Goal: Transaction & Acquisition: Purchase product/service

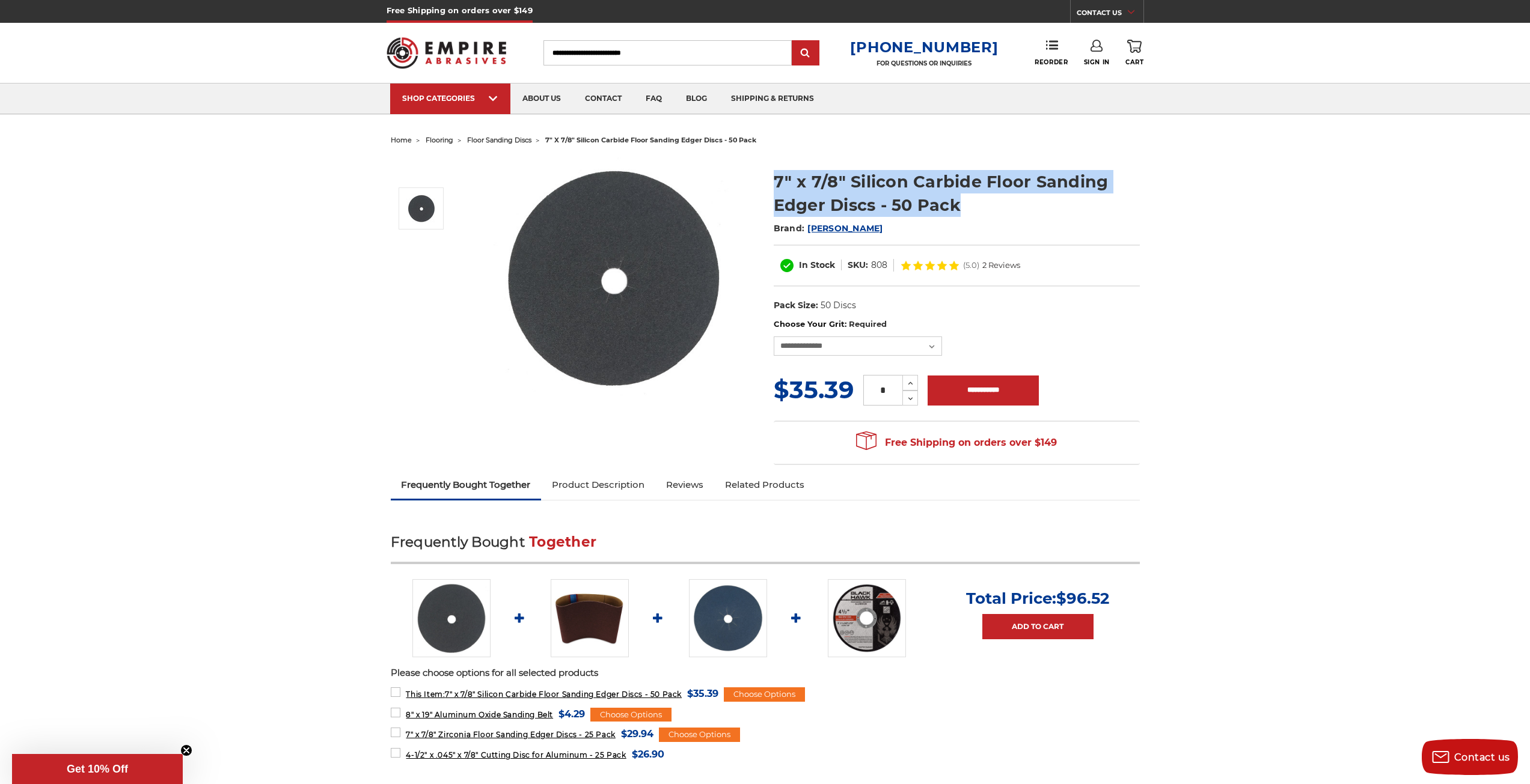
drag, startPoint x: 958, startPoint y: 213, endPoint x: 706, endPoint y: 187, distance: 253.3
click at [706, 187] on div "7" x 7/8" Silicon Carbide Floor Sanding Edger Discs - 50 Pack Brand: [PERSON_NA…" at bounding box center [765, 310] width 766 height 323
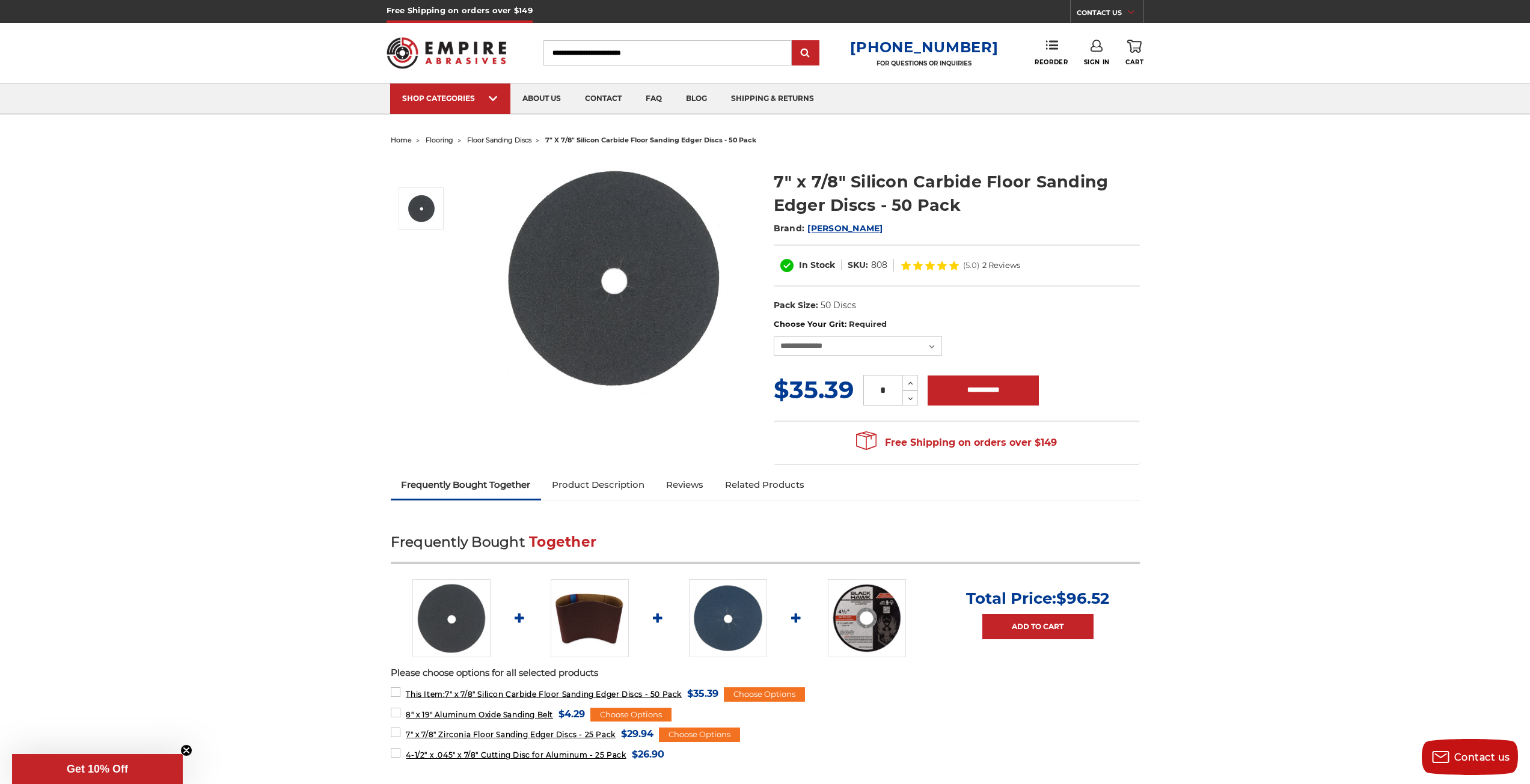
click at [962, 221] on h2 "Brand: [PERSON_NAME]" at bounding box center [956, 229] width 366 height 20
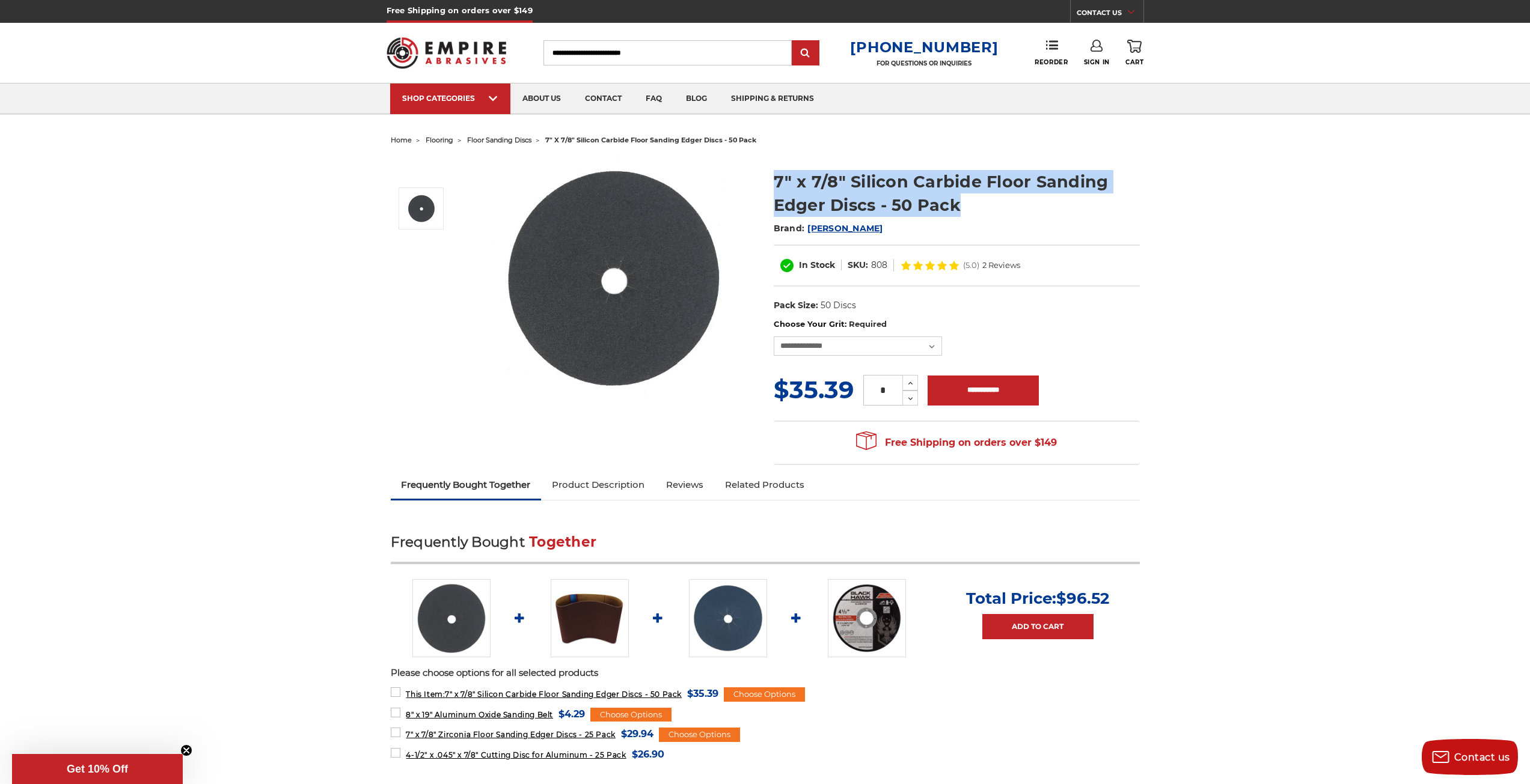
drag, startPoint x: 979, startPoint y: 205, endPoint x: 762, endPoint y: 190, distance: 217.5
click at [762, 190] on div "7" x 7/8" Silicon Carbide Floor Sanding Edger Discs - 50 Pack Brand: [PERSON_NA…" at bounding box center [765, 310] width 766 height 323
copy div "7" x 7/8" Silicon Carbide Floor Sanding Edger Discs - 50 Pack"
click at [840, 179] on h1 "7" x 7/8" Silicon Carbide Floor Sanding Edger Discs - 50 Pack" at bounding box center [956, 193] width 366 height 47
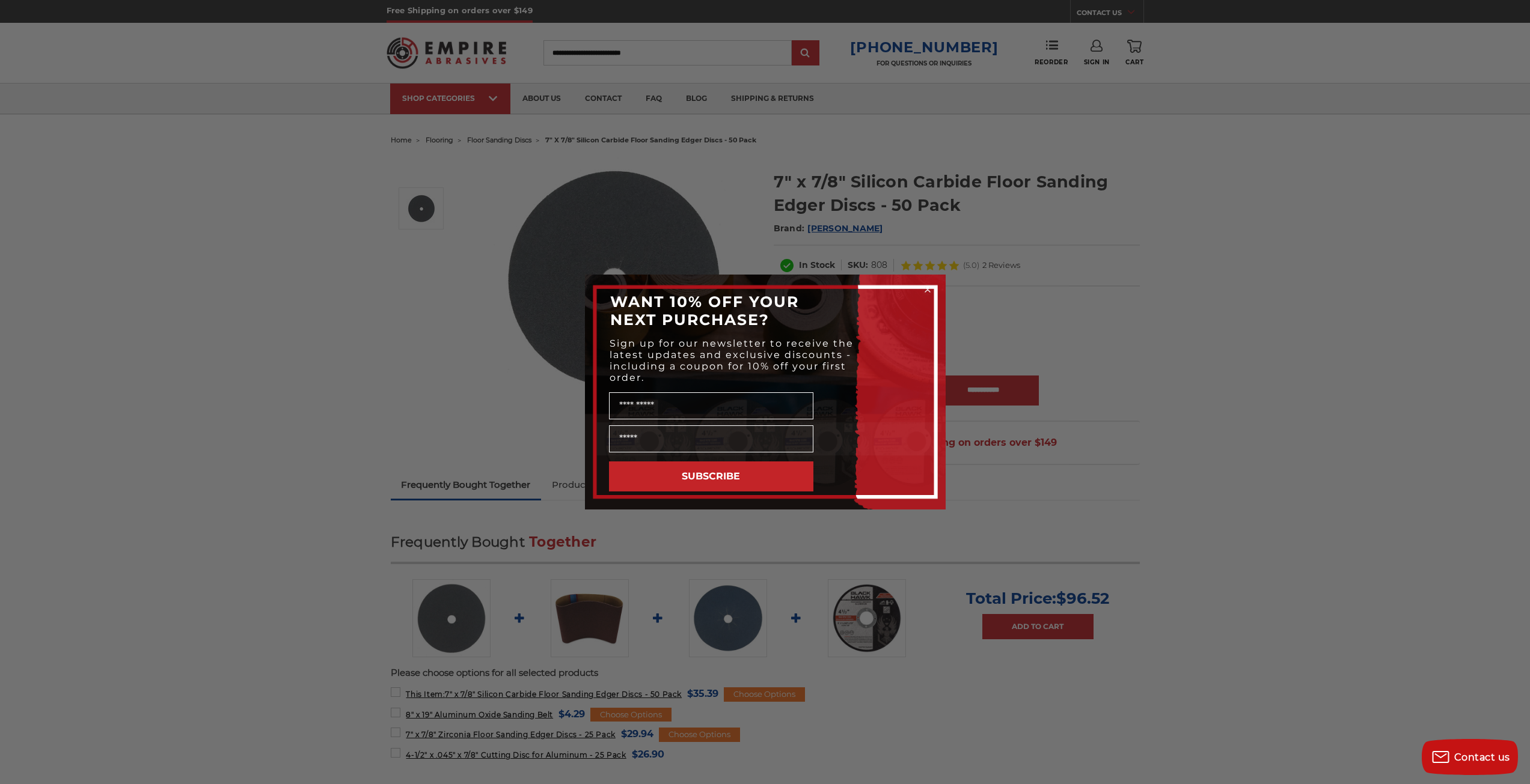
click at [930, 292] on icon "Close dialog" at bounding box center [927, 289] width 5 height 5
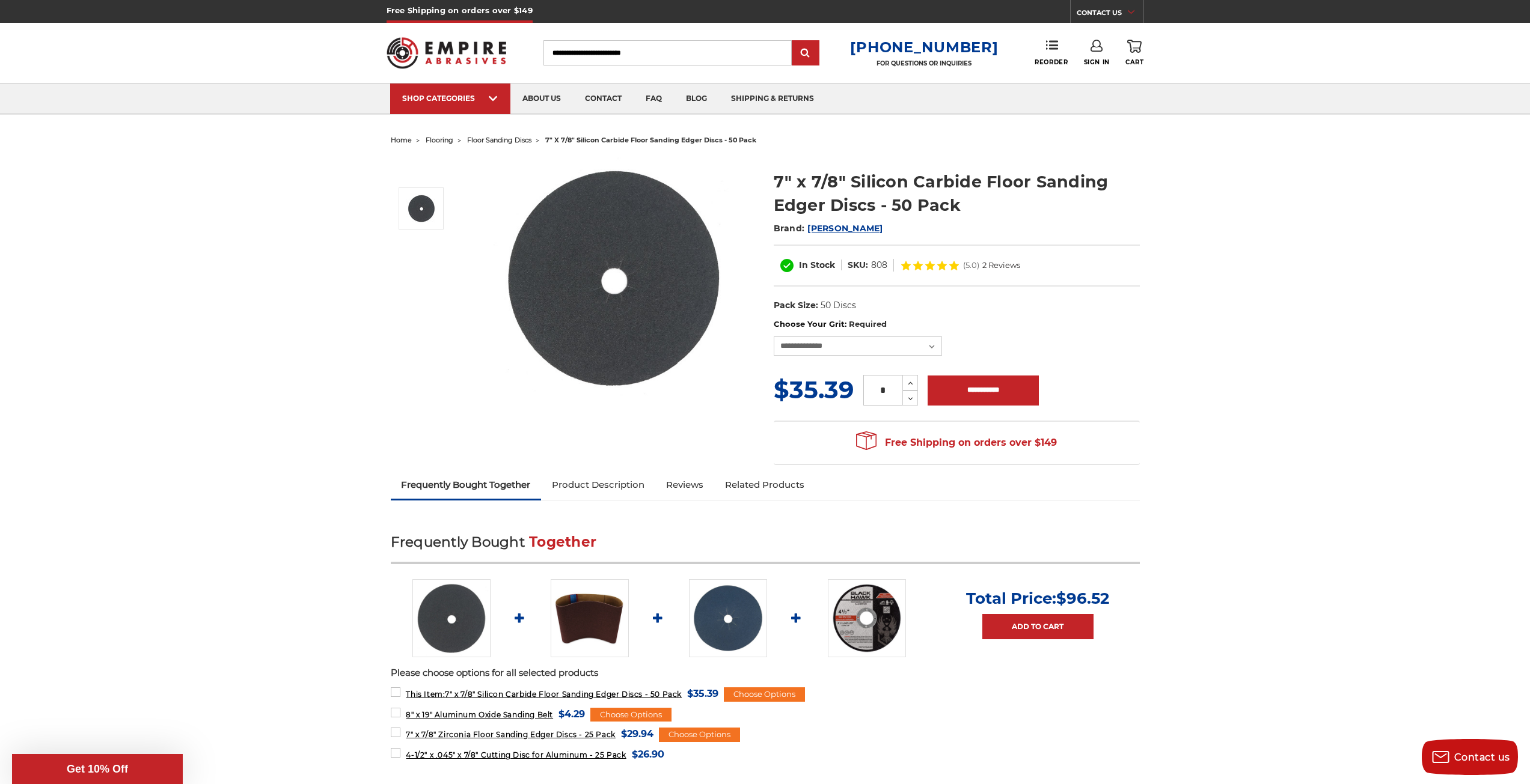
click at [1147, 325] on div "Close dialog WANT 10% OFF YOUR NEXT PURCHASE? Sign up for our newsletter to rec…" at bounding box center [765, 392] width 1530 height 784
drag, startPoint x: 774, startPoint y: 179, endPoint x: 844, endPoint y: 182, distance: 70.1
click at [844, 182] on div "7" x 7/8" Silicon Carbide Floor Sanding Edger Discs - 50 Pack Brand: [PERSON_NA…" at bounding box center [765, 310] width 766 height 323
copy div "7" x 7/8""
drag, startPoint x: 983, startPoint y: 182, endPoint x: 874, endPoint y: 208, distance: 112.1
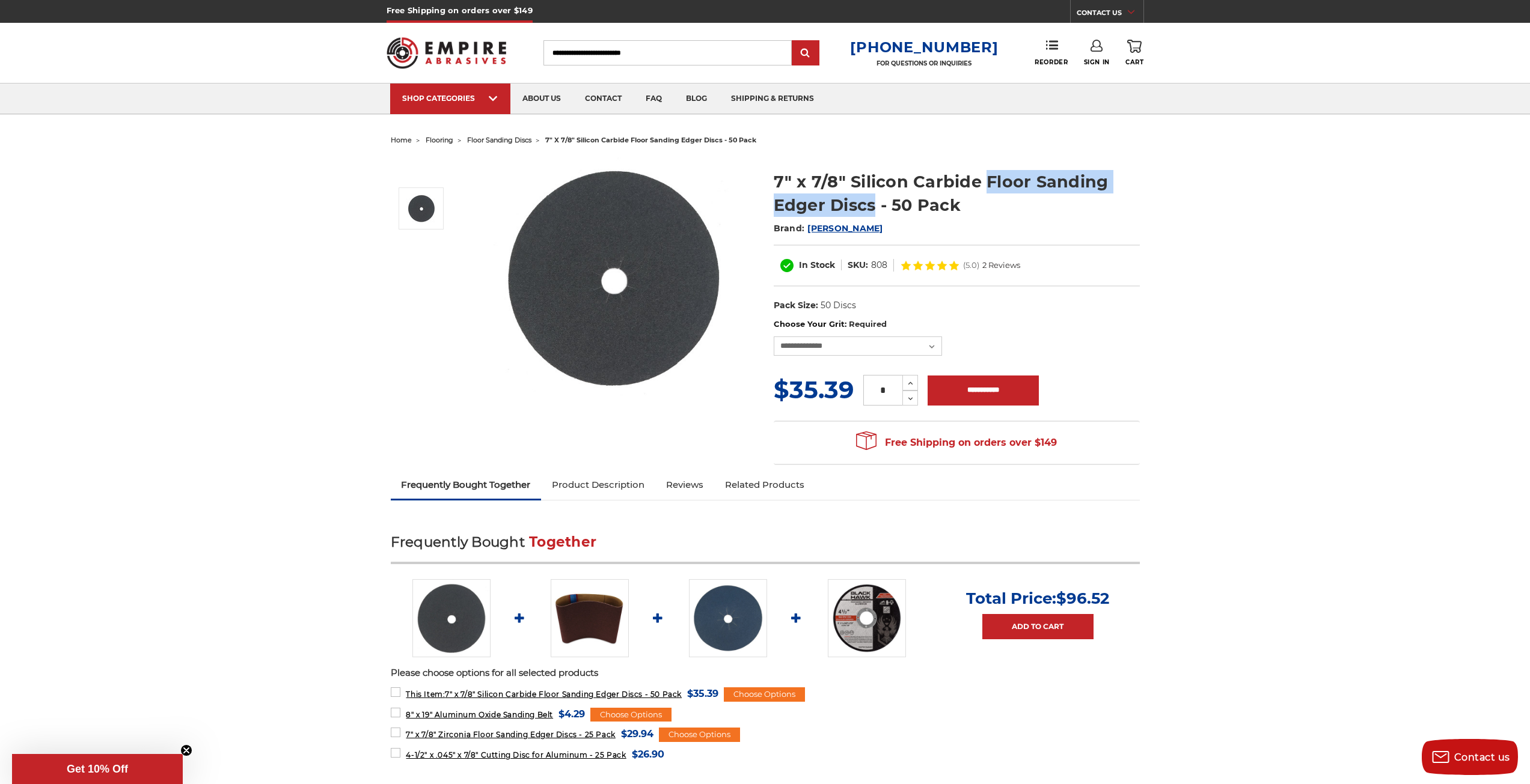
click at [874, 208] on h1 "7" x 7/8" Silicon Carbide Floor Sanding Edger Discs - 50 Pack" at bounding box center [956, 193] width 366 height 47
copy h1 "Floor Sanding Edger Discs"
